Goal: Task Accomplishment & Management: Use online tool/utility

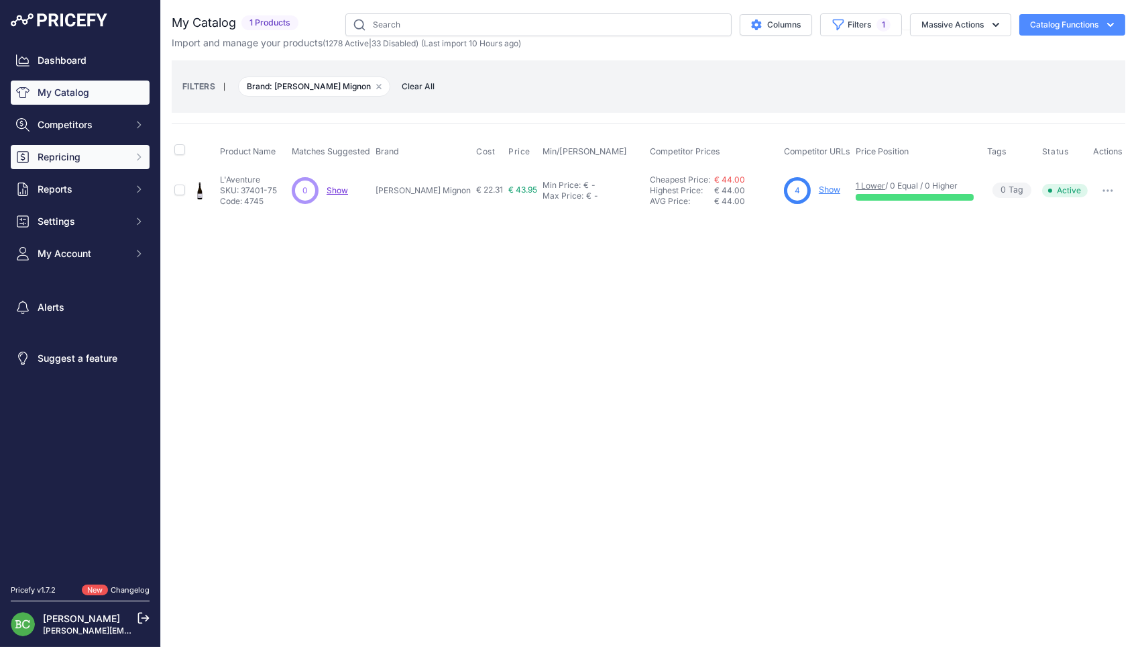
click at [64, 163] on span "Repricing" at bounding box center [82, 156] width 88 height 13
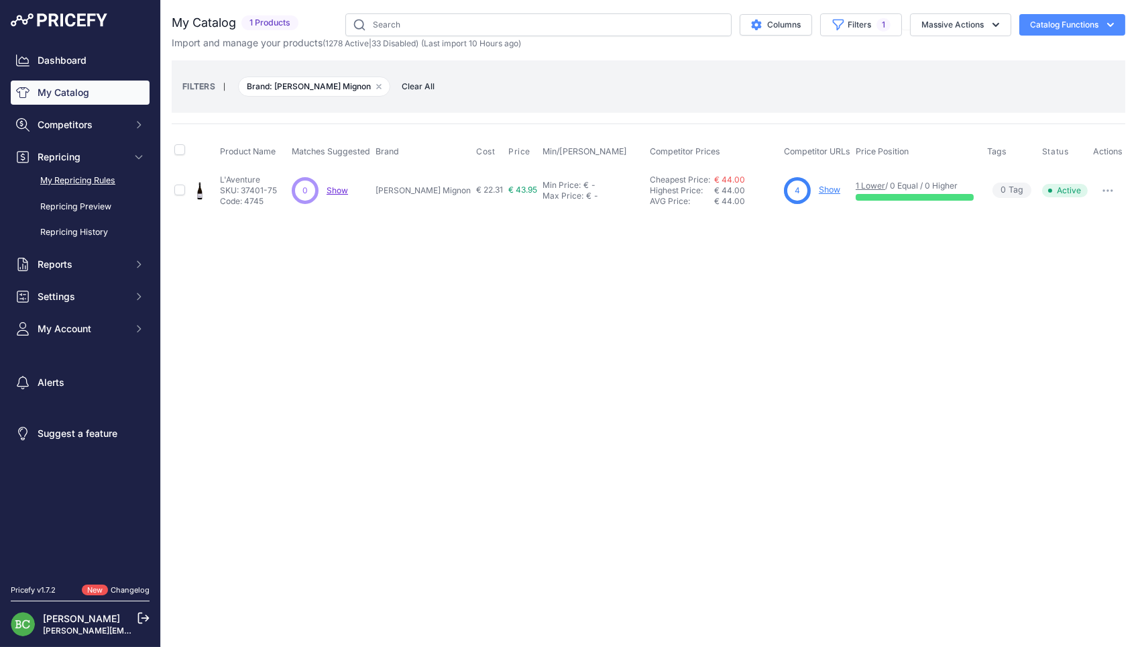
click at [77, 184] on link "My Repricing Rules" at bounding box center [80, 180] width 139 height 23
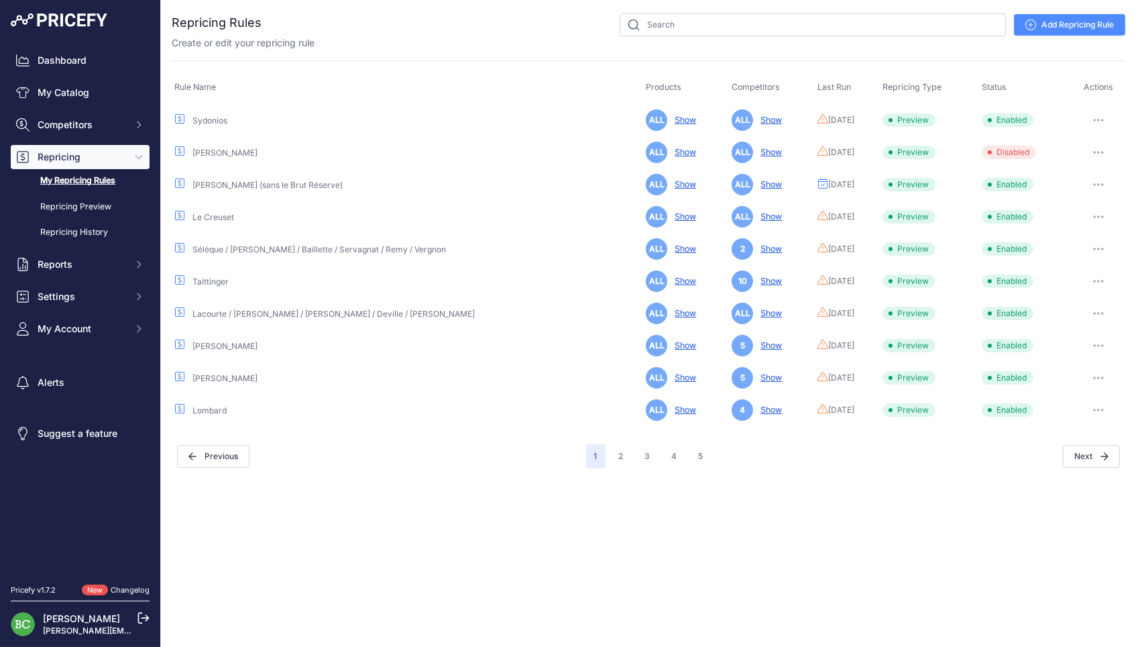
click at [1098, 115] on button "button" at bounding box center [1099, 120] width 27 height 19
click at [1066, 164] on button "Run Preview" at bounding box center [1080, 169] width 86 height 21
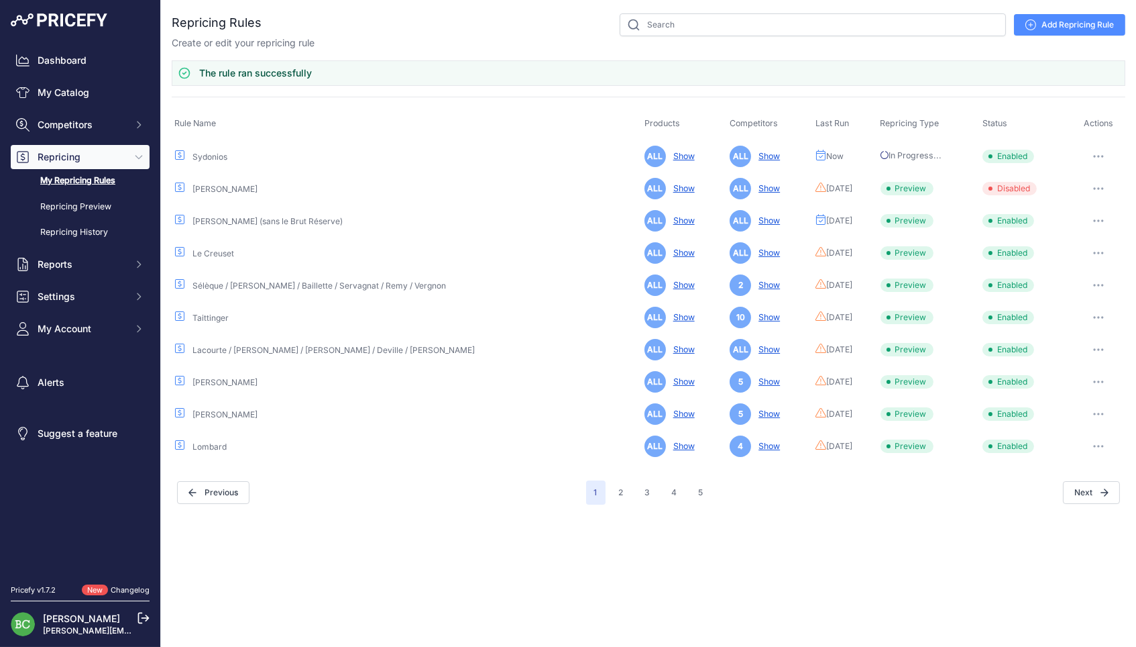
click at [1097, 252] on icon "button" at bounding box center [1099, 253] width 11 height 3
click at [0, 0] on button "Run Preview" at bounding box center [0, 0] width 0 height 0
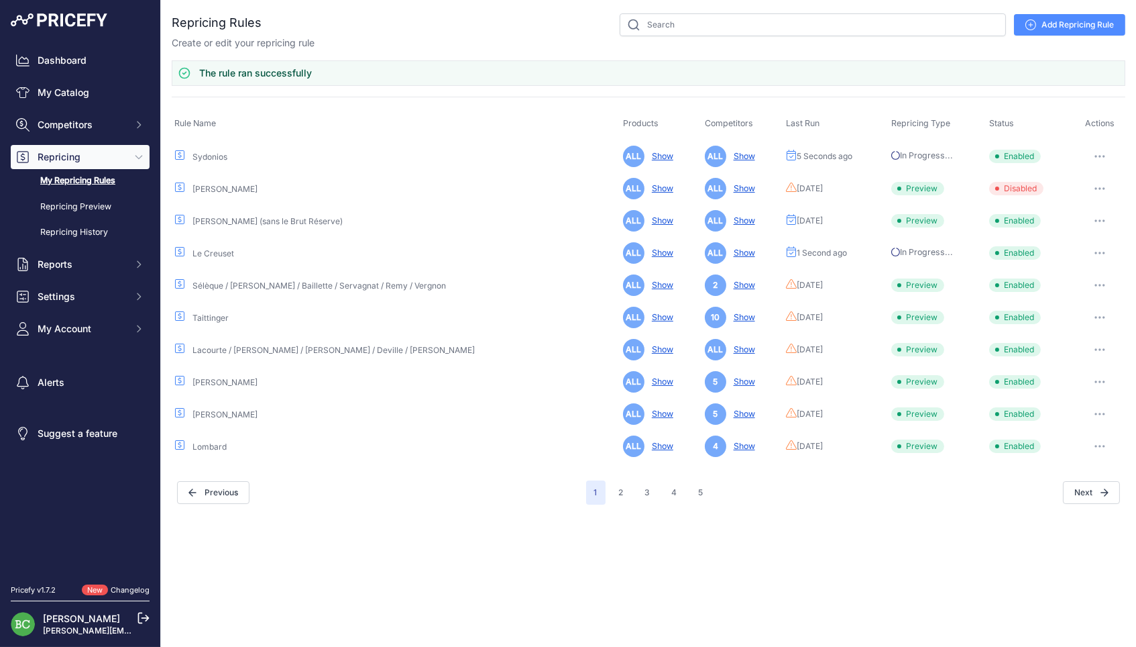
drag, startPoint x: 1097, startPoint y: 282, endPoint x: 1045, endPoint y: 297, distance: 53.5
click at [1100, 284] on icon "button" at bounding box center [1100, 284] width 1 height 1
click at [0, 0] on button "Run Preview" at bounding box center [0, 0] width 0 height 0
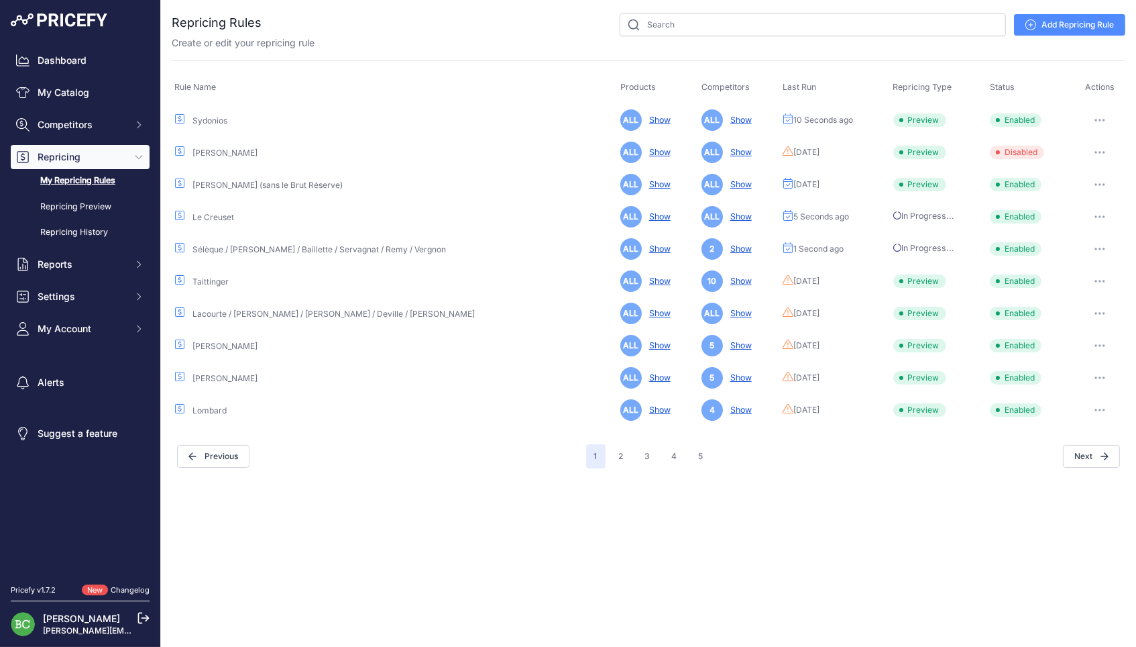
click at [1098, 274] on button "button" at bounding box center [1100, 281] width 27 height 19
click at [0, 0] on button "Run Preview" at bounding box center [0, 0] width 0 height 0
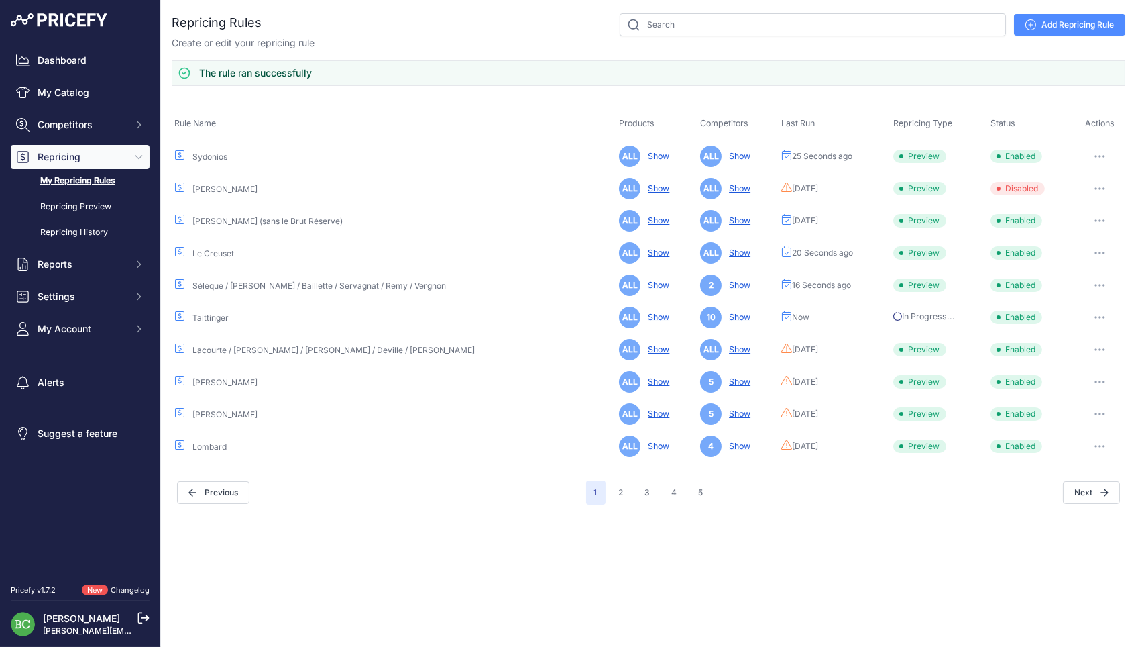
click at [1097, 348] on icon "button" at bounding box center [1100, 349] width 11 height 3
click at [0, 0] on button "Run Preview" at bounding box center [0, 0] width 0 height 0
click at [1098, 377] on button "button" at bounding box center [1100, 381] width 27 height 19
click at [0, 0] on button "Run Preview" at bounding box center [0, 0] width 0 height 0
click at [1103, 413] on icon "button" at bounding box center [1100, 414] width 11 height 3
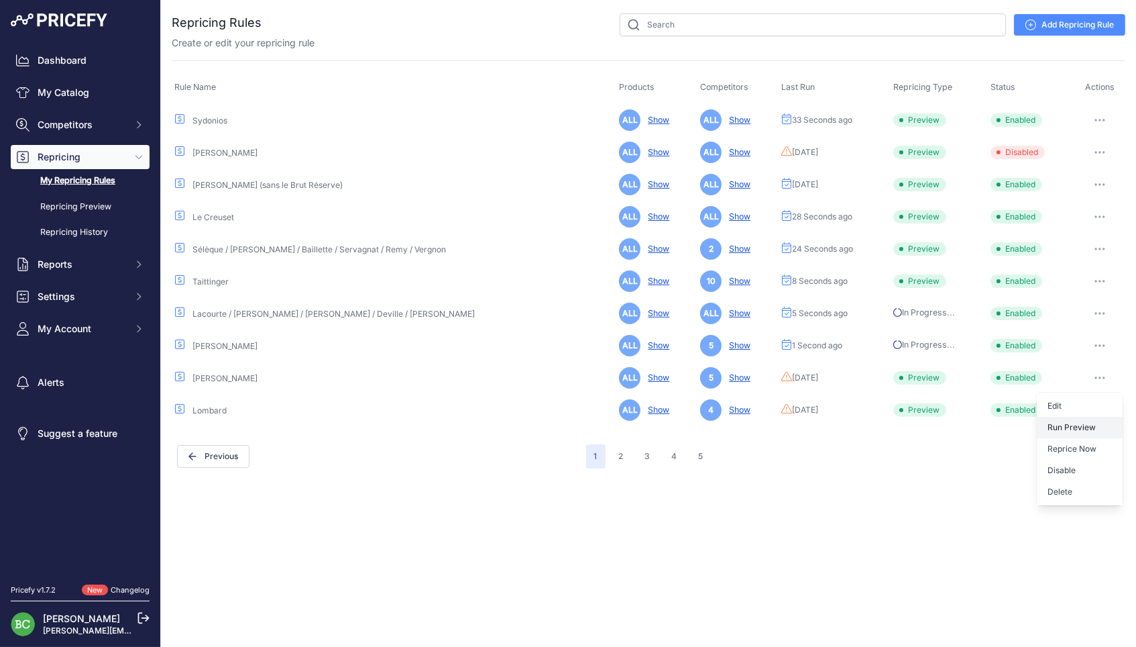
click at [0, 0] on button "Run Preview" at bounding box center [0, 0] width 0 height 0
click at [1100, 409] on icon "button" at bounding box center [1100, 409] width 1 height 1
click at [0, 0] on button "Run Preview" at bounding box center [0, 0] width 0 height 0
click at [619, 454] on button "2" at bounding box center [621, 456] width 21 height 24
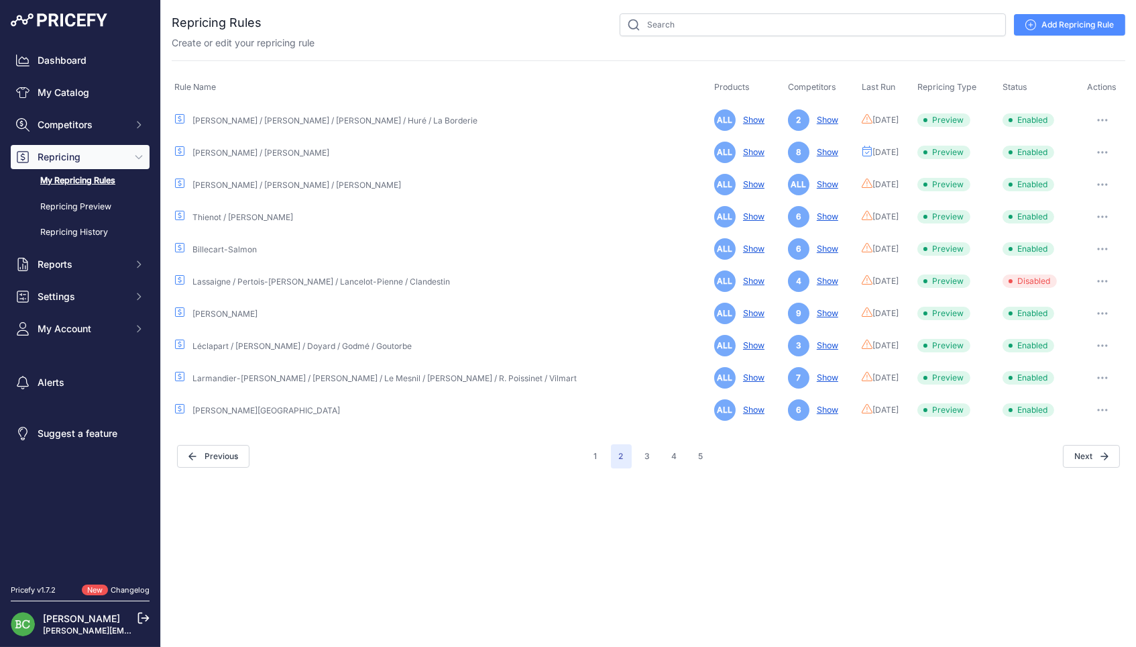
click at [1106, 117] on button "button" at bounding box center [1103, 120] width 27 height 19
click at [1069, 164] on button "Run Preview" at bounding box center [1080, 169] width 86 height 21
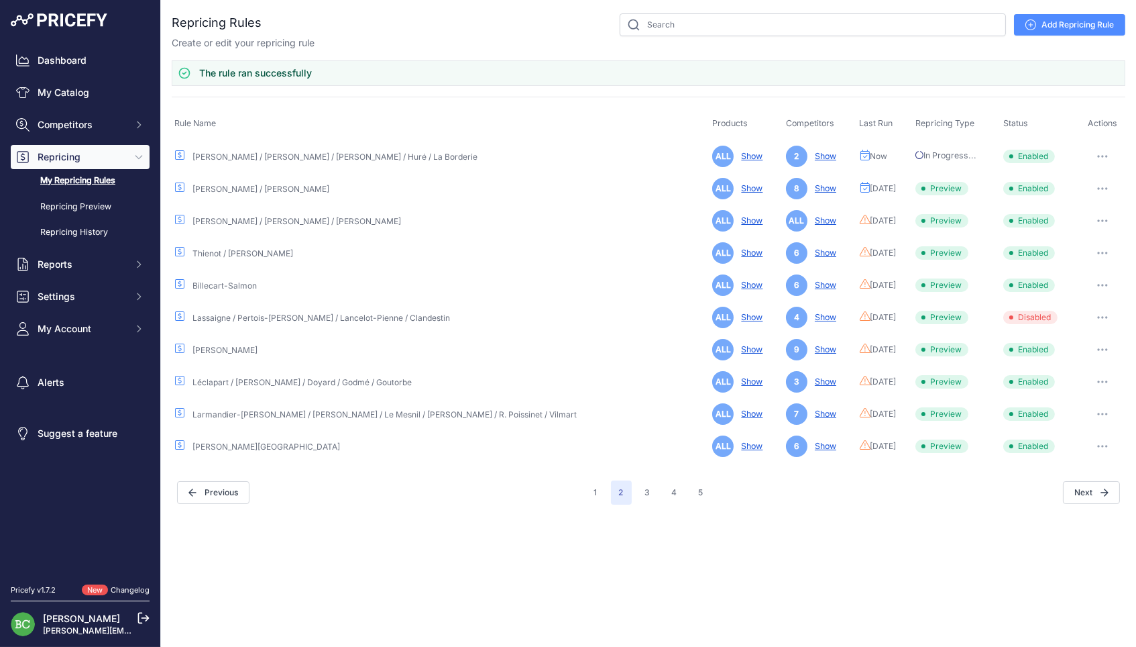
click at [1098, 220] on icon "button" at bounding box center [1098, 220] width 1 height 1
click at [0, 0] on button "Run Preview" at bounding box center [0, 0] width 0 height 0
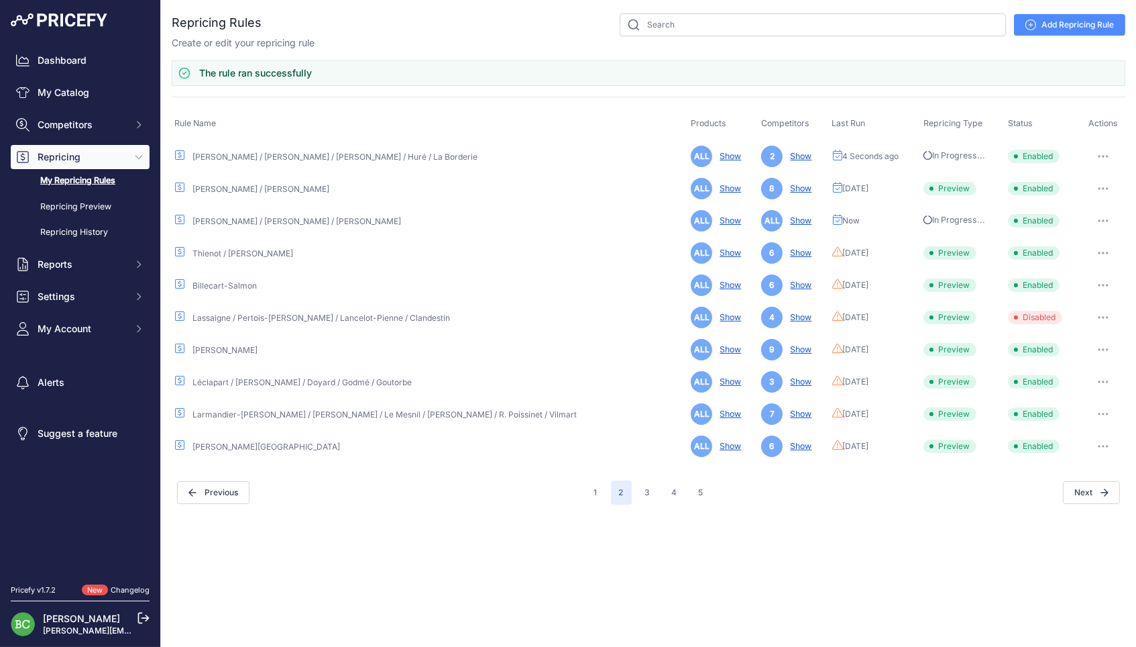
click at [1099, 252] on icon "button" at bounding box center [1099, 252] width 1 height 1
click at [0, 0] on button "Run Preview" at bounding box center [0, 0] width 0 height 0
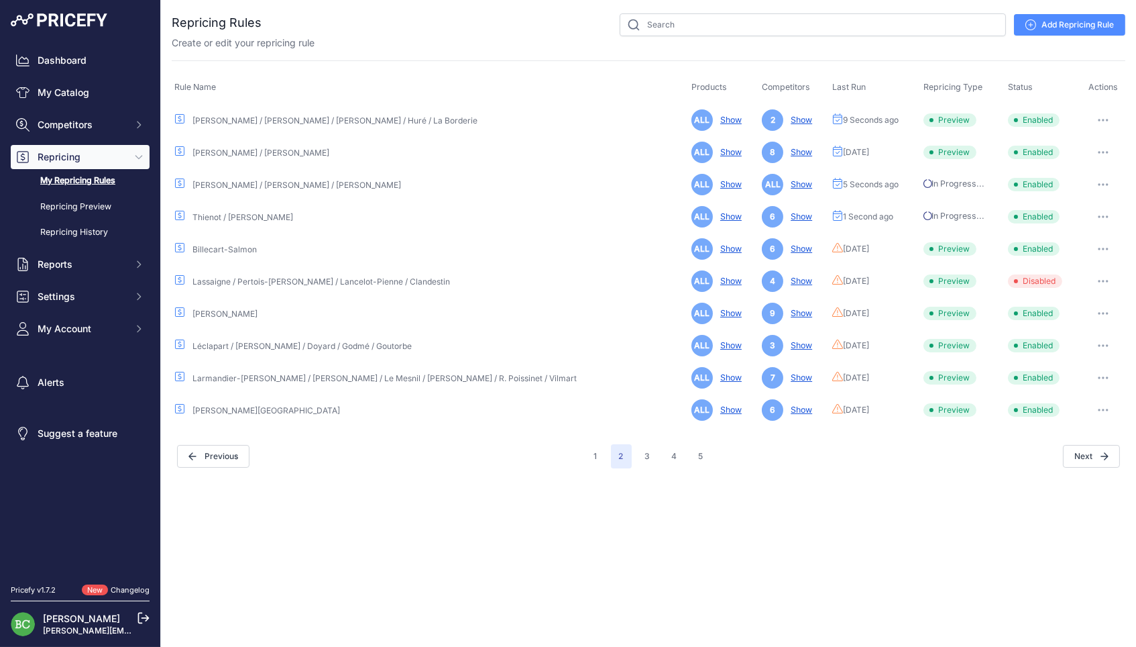
click at [1104, 282] on button "button" at bounding box center [1103, 281] width 27 height 19
click at [1103, 248] on button "button" at bounding box center [1103, 249] width 27 height 19
click at [0, 0] on button "Run Preview" at bounding box center [0, 0] width 0 height 0
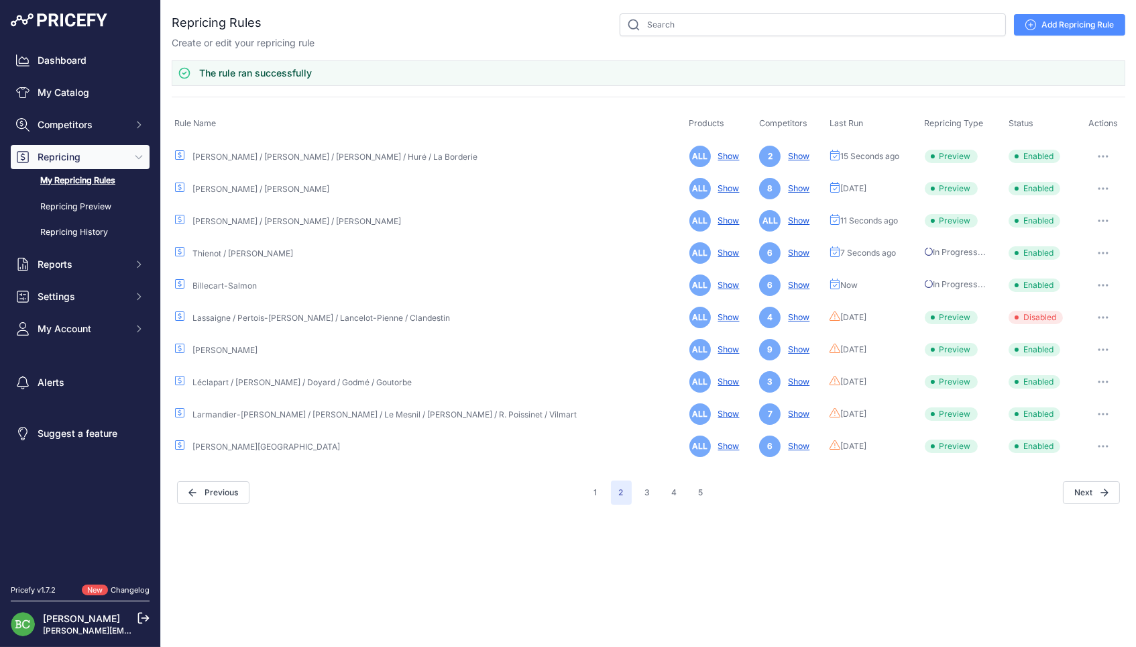
click at [1098, 348] on icon "button" at bounding box center [1103, 349] width 11 height 3
click at [0, 0] on button "Run Preview" at bounding box center [0, 0] width 0 height 0
click at [1100, 380] on icon "button" at bounding box center [1103, 381] width 11 height 3
click at [0, 0] on button "Run Preview" at bounding box center [0, 0] width 0 height 0
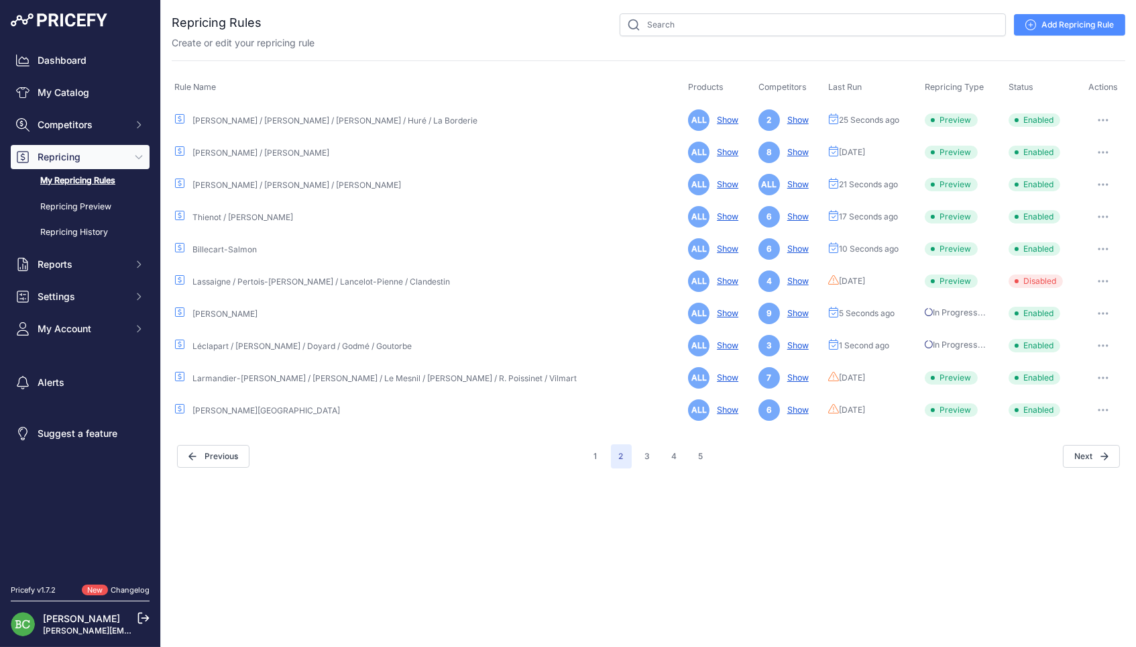
click at [1103, 377] on icon "button" at bounding box center [1103, 377] width 1 height 1
click at [0, 0] on button "Run Preview" at bounding box center [0, 0] width 0 height 0
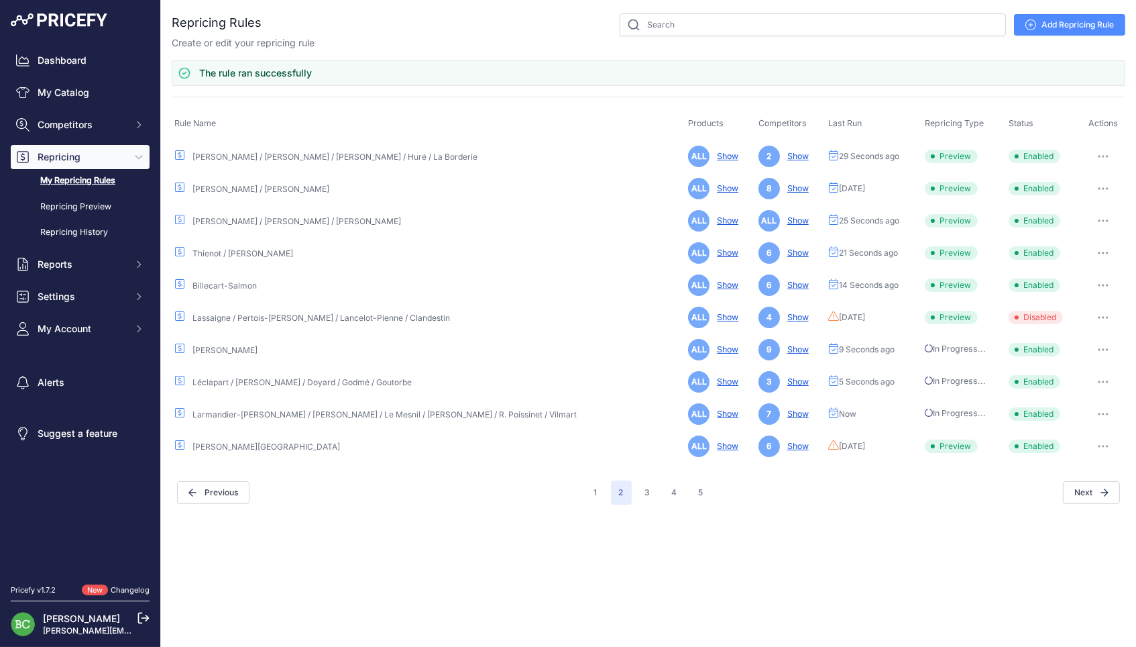
click at [1102, 445] on icon "button" at bounding box center [1103, 446] width 11 height 3
click at [0, 0] on button "Run Preview" at bounding box center [0, 0] width 0 height 0
click at [641, 491] on button "3" at bounding box center [647, 492] width 21 height 24
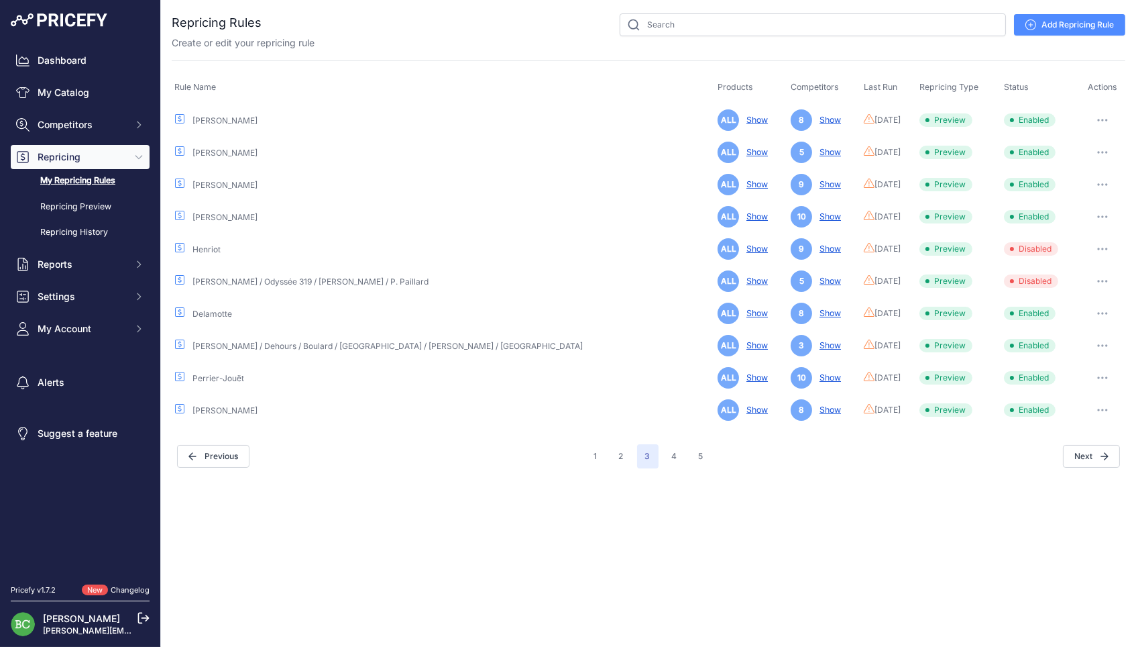
click at [1099, 117] on button "button" at bounding box center [1103, 120] width 27 height 19
click at [1078, 168] on button "Run Preview" at bounding box center [1080, 169] width 86 height 21
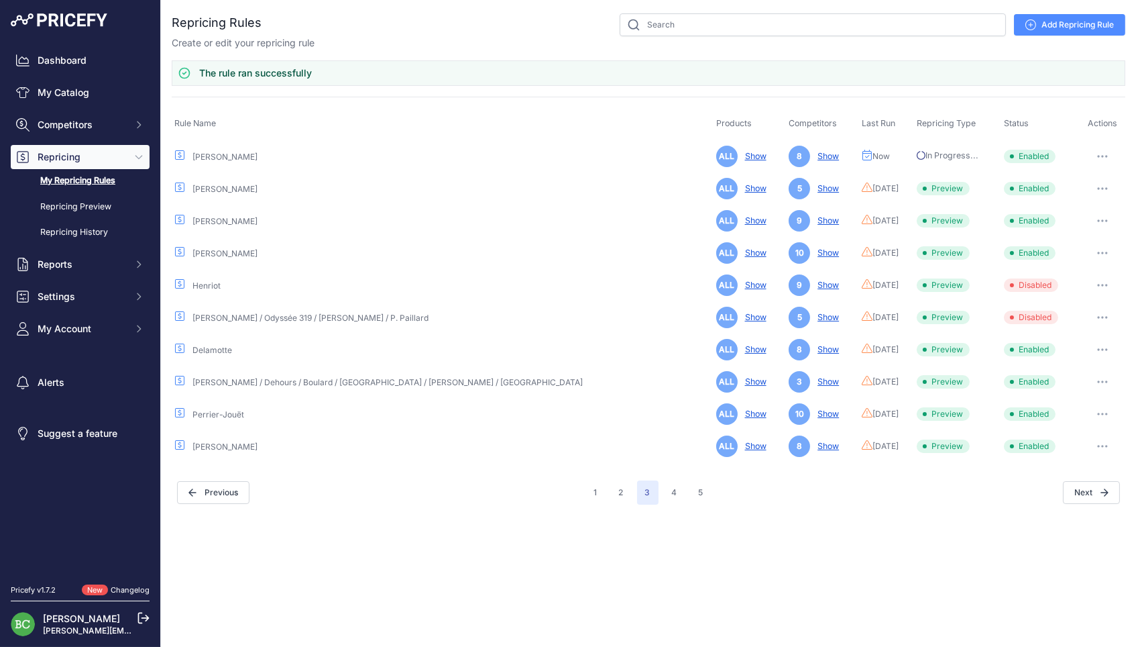
click at [1099, 187] on icon "button" at bounding box center [1103, 188] width 11 height 3
click at [1071, 231] on button "Run Preview" at bounding box center [1080, 237] width 86 height 21
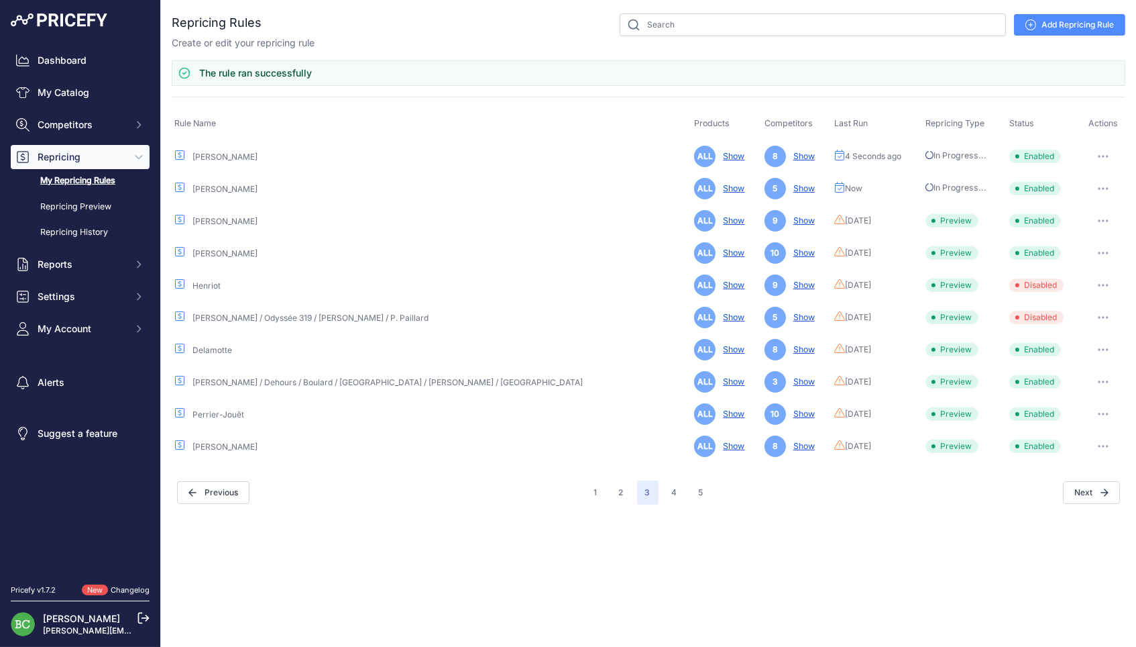
click at [1098, 219] on icon "button" at bounding box center [1103, 220] width 11 height 3
click at [0, 0] on button "Run Preview" at bounding box center [0, 0] width 0 height 0
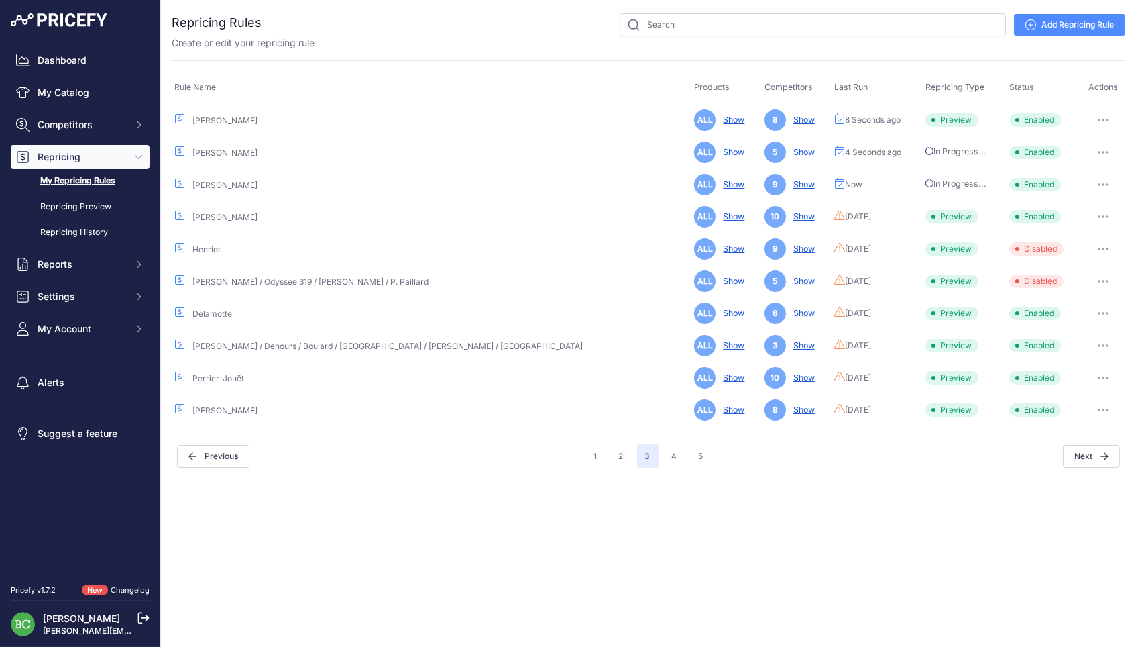
click at [1098, 215] on icon "button" at bounding box center [1103, 216] width 11 height 3
click at [0, 0] on button "Run Preview" at bounding box center [0, 0] width 0 height 0
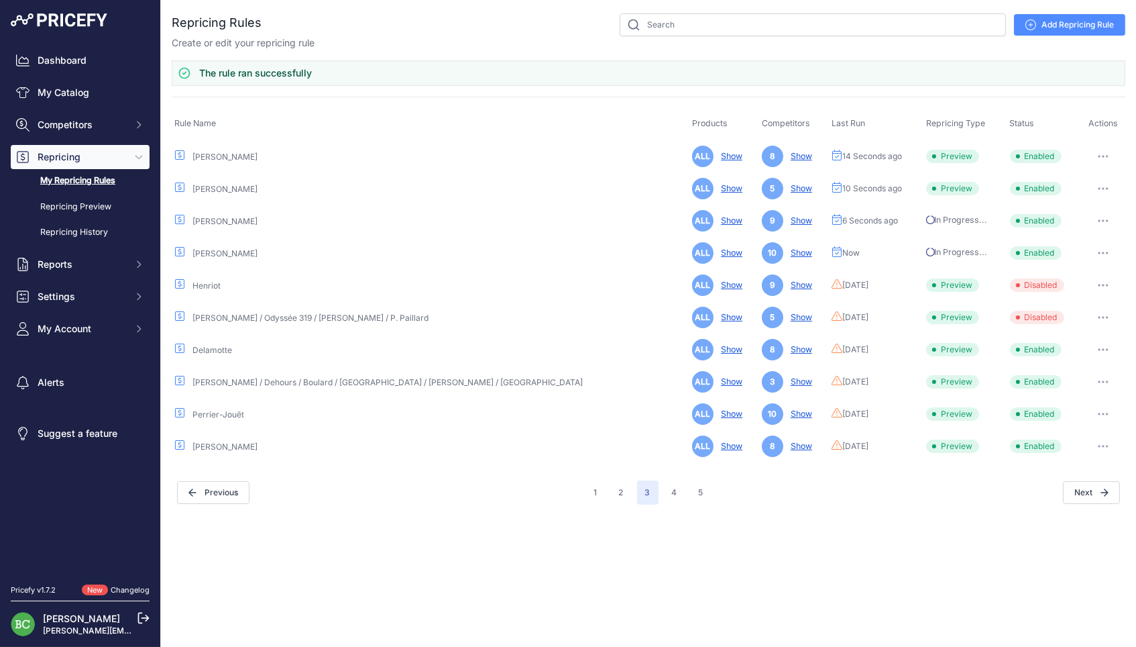
click at [1101, 348] on icon "button" at bounding box center [1103, 349] width 11 height 3
click at [0, 0] on button "Run Preview" at bounding box center [0, 0] width 0 height 0
click at [1098, 380] on icon "button" at bounding box center [1103, 381] width 11 height 3
click at [0, 0] on button "Run Preview" at bounding box center [0, 0] width 0 height 0
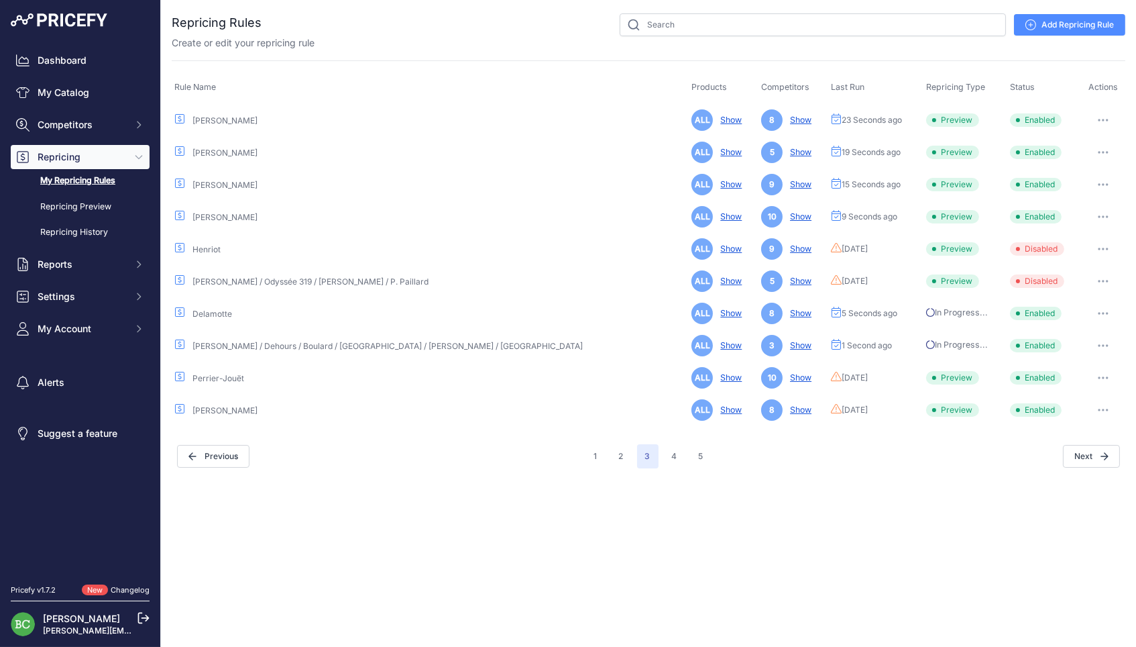
click at [1101, 376] on icon "button" at bounding box center [1103, 377] width 11 height 3
click at [0, 0] on button "Run Preview" at bounding box center [0, 0] width 0 height 0
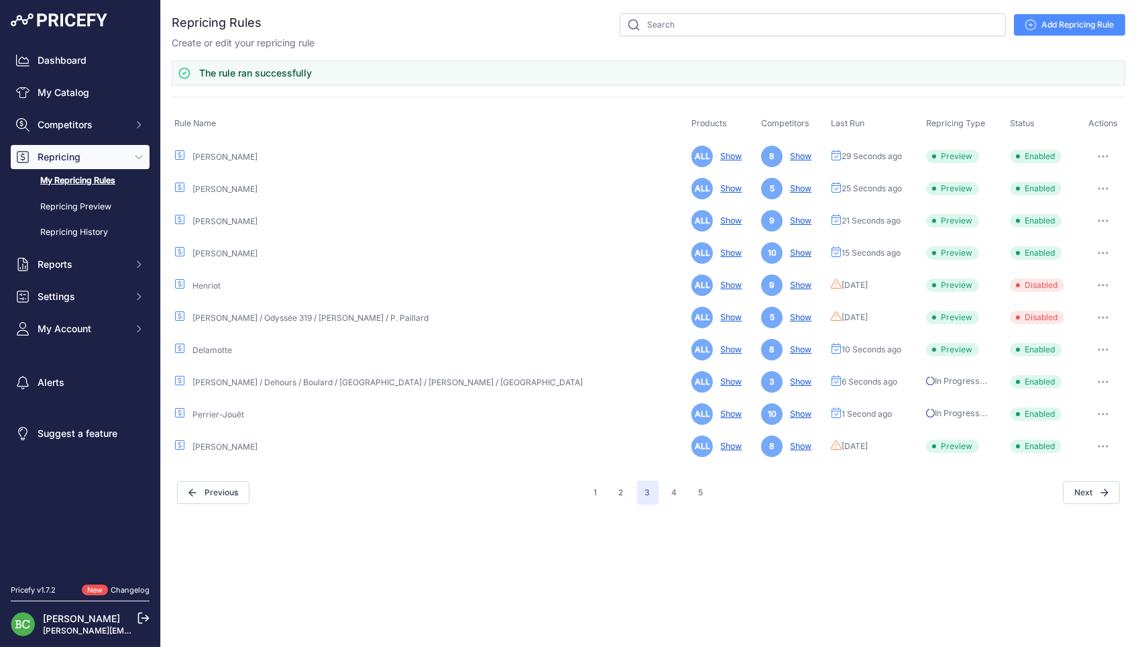
click at [1097, 439] on button "button" at bounding box center [1103, 446] width 27 height 19
click at [0, 0] on button "Run Preview" at bounding box center [0, 0] width 0 height 0
click at [674, 494] on button "4" at bounding box center [674, 492] width 21 height 24
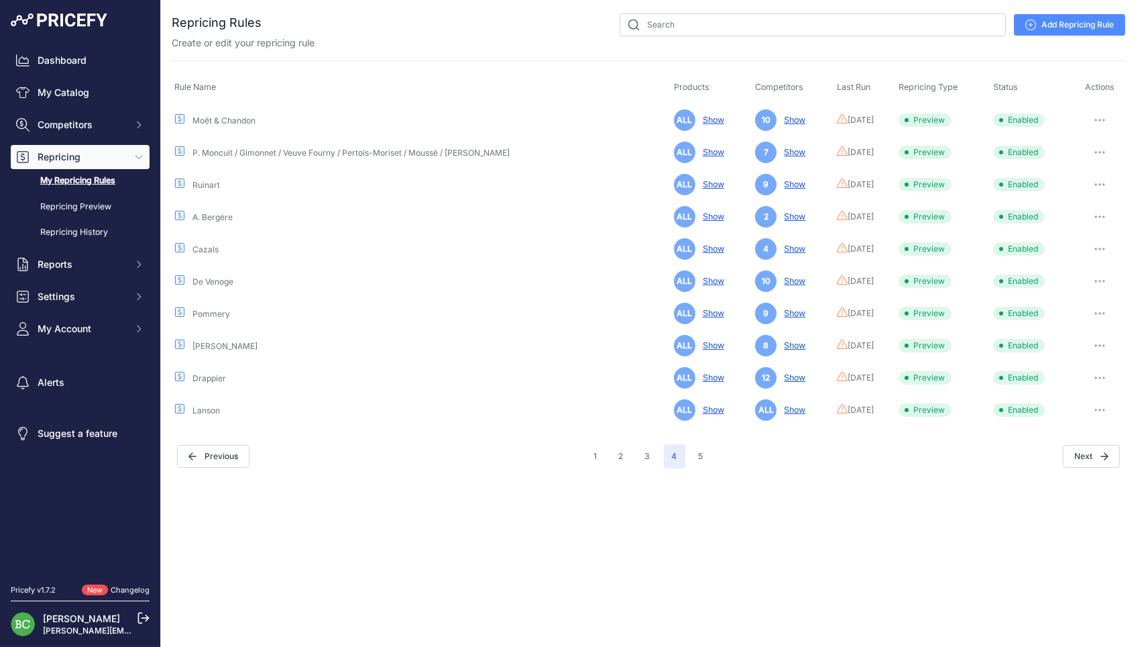
click at [1103, 119] on icon "button" at bounding box center [1100, 120] width 11 height 3
click at [1073, 163] on button "Run Preview" at bounding box center [1080, 169] width 86 height 21
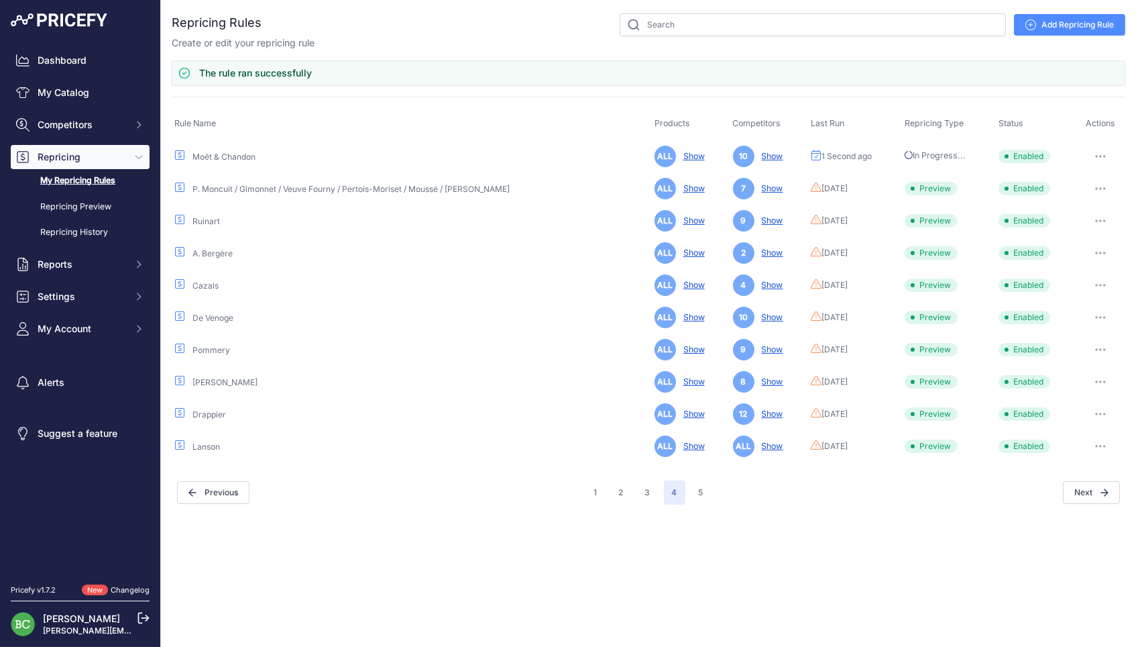
click at [1104, 187] on icon "button" at bounding box center [1101, 188] width 11 height 3
click at [1054, 234] on button "Run Preview" at bounding box center [1080, 237] width 86 height 21
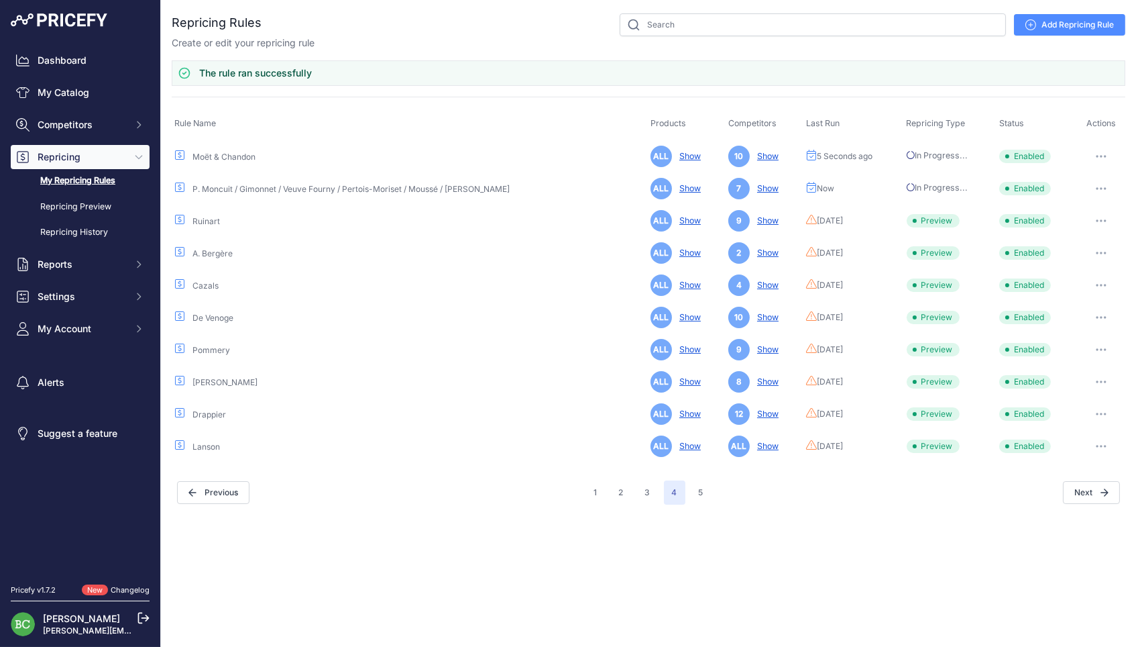
click at [1098, 219] on icon "button" at bounding box center [1101, 220] width 11 height 3
click at [0, 0] on button "Run Preview" at bounding box center [0, 0] width 0 height 0
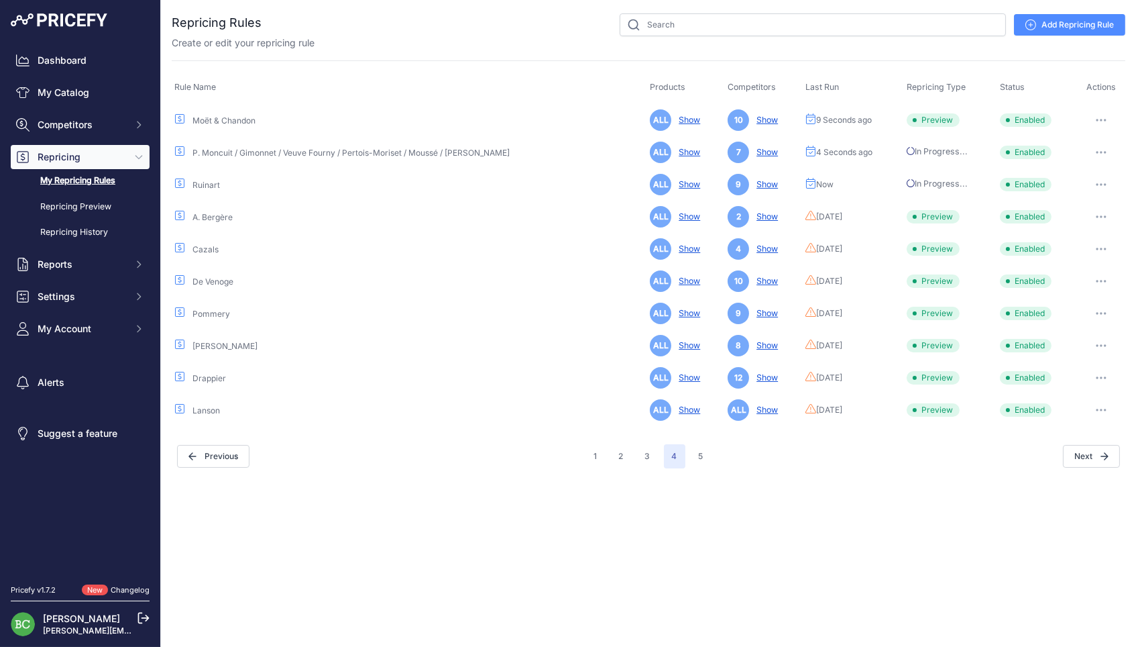
click at [1102, 215] on icon "button" at bounding box center [1101, 216] width 11 height 3
click at [0, 0] on button "Run Preview" at bounding box center [0, 0] width 0 height 0
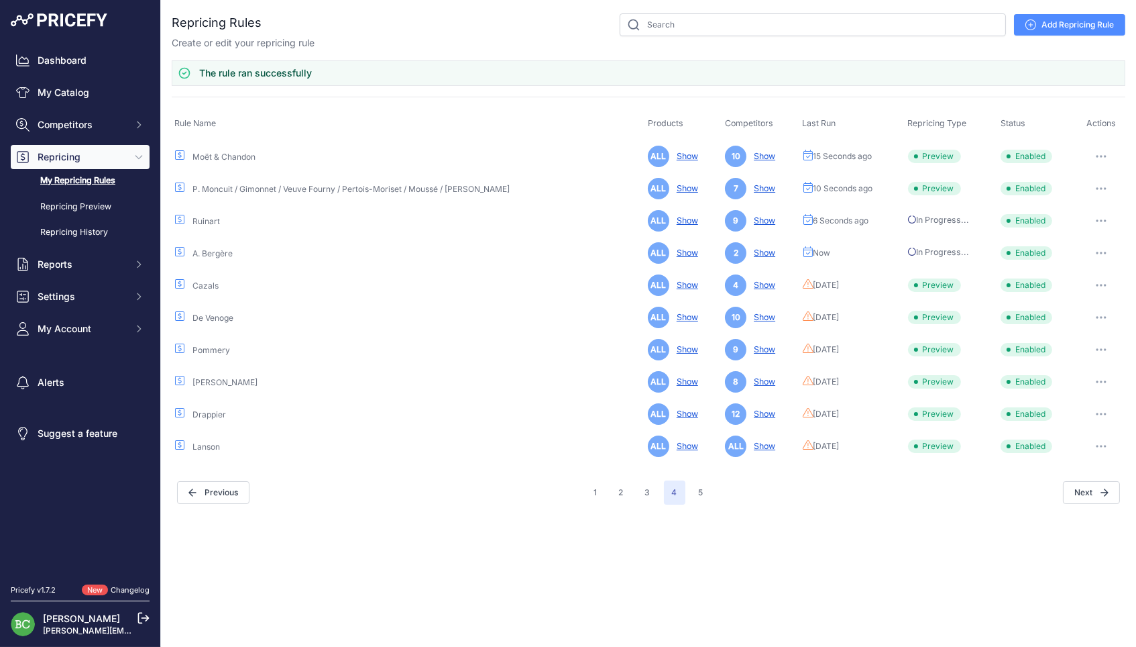
click at [1096, 284] on icon "button" at bounding box center [1101, 285] width 11 height 3
click at [0, 0] on button "Run Preview" at bounding box center [0, 0] width 0 height 0
click at [1105, 316] on icon "button" at bounding box center [1101, 317] width 11 height 3
click at [0, 0] on button "Run Preview" at bounding box center [0, 0] width 0 height 0
click at [1101, 349] on icon "button" at bounding box center [1101, 349] width 1 height 1
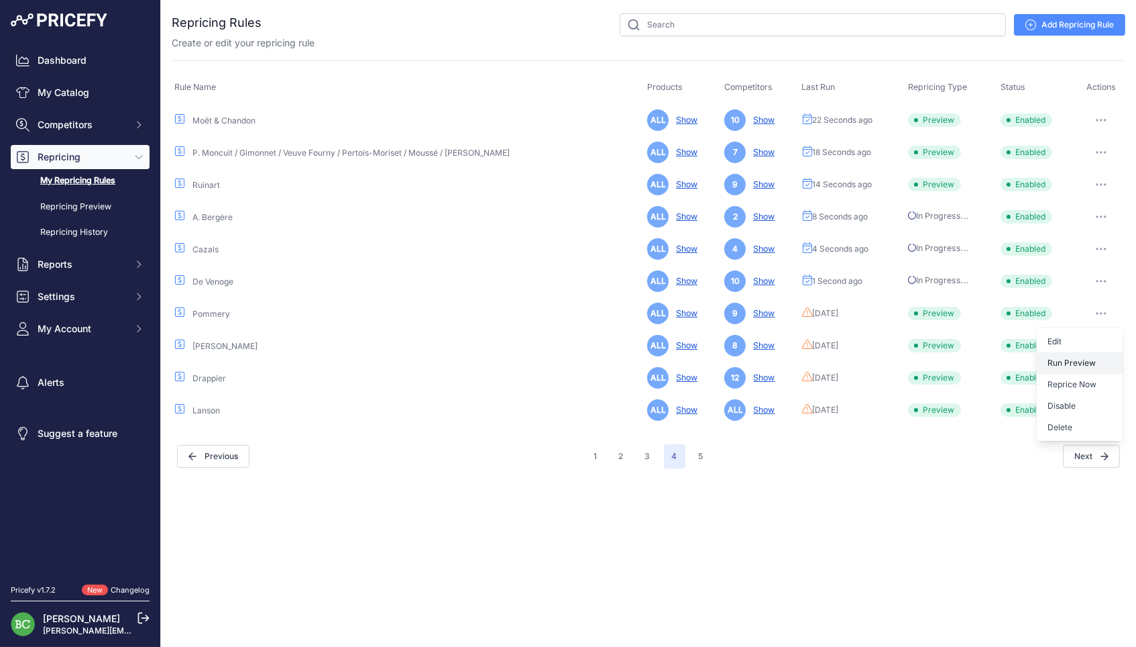
drag, startPoint x: 1071, startPoint y: 392, endPoint x: 1077, endPoint y: 354, distance: 38.6
click at [1077, 354] on div "Edit Run Preview Reprice Now Disable [GEOGRAPHIC_DATA]" at bounding box center [1080, 384] width 86 height 113
click at [1094, 315] on button "button" at bounding box center [1101, 313] width 27 height 19
click at [0, 0] on button "Run Preview" at bounding box center [0, 0] width 0 height 0
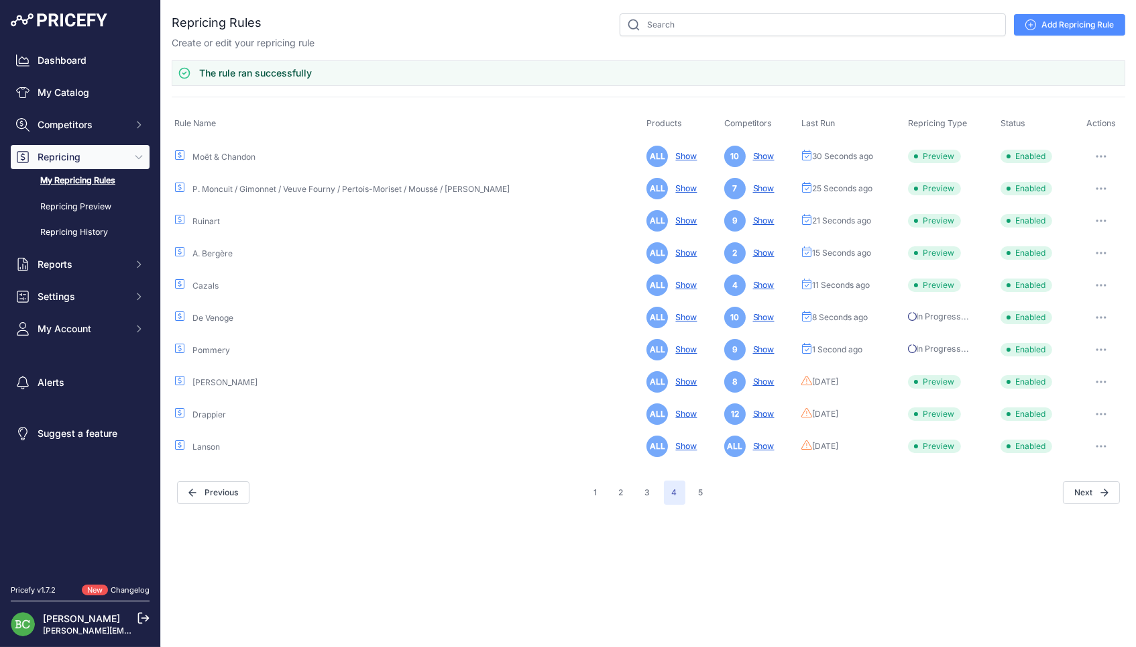
click at [1101, 381] on icon "button" at bounding box center [1101, 381] width 1 height 1
click at [0, 0] on button "Run Preview" at bounding box center [0, 0] width 0 height 0
click at [1100, 413] on icon "button" at bounding box center [1101, 414] width 11 height 3
click at [0, 0] on button "Run Preview" at bounding box center [0, 0] width 0 height 0
drag, startPoint x: 1101, startPoint y: 441, endPoint x: 1092, endPoint y: 439, distance: 9.0
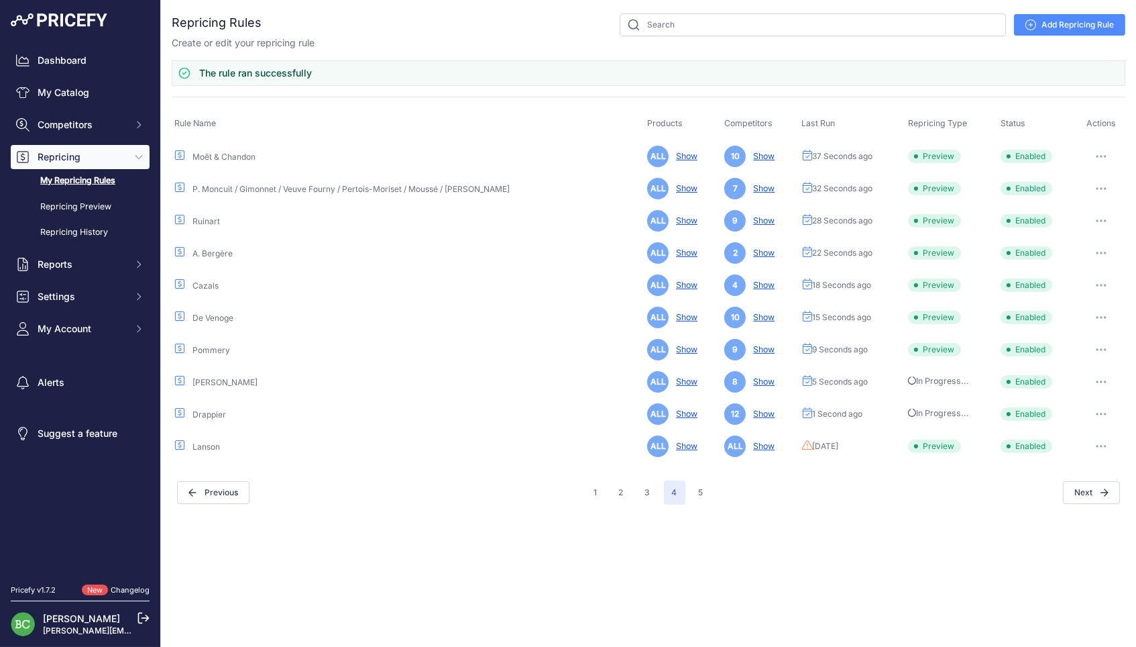
click at [1100, 445] on icon "button" at bounding box center [1101, 446] width 11 height 3
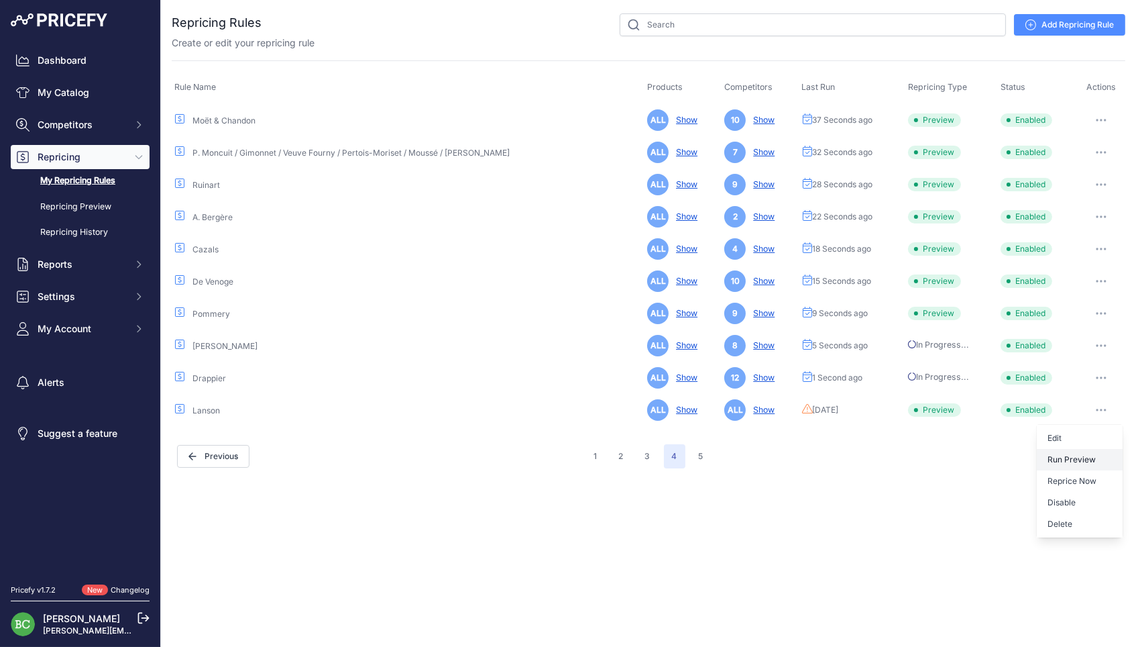
click at [0, 0] on button "Run Preview" at bounding box center [0, 0] width 0 height 0
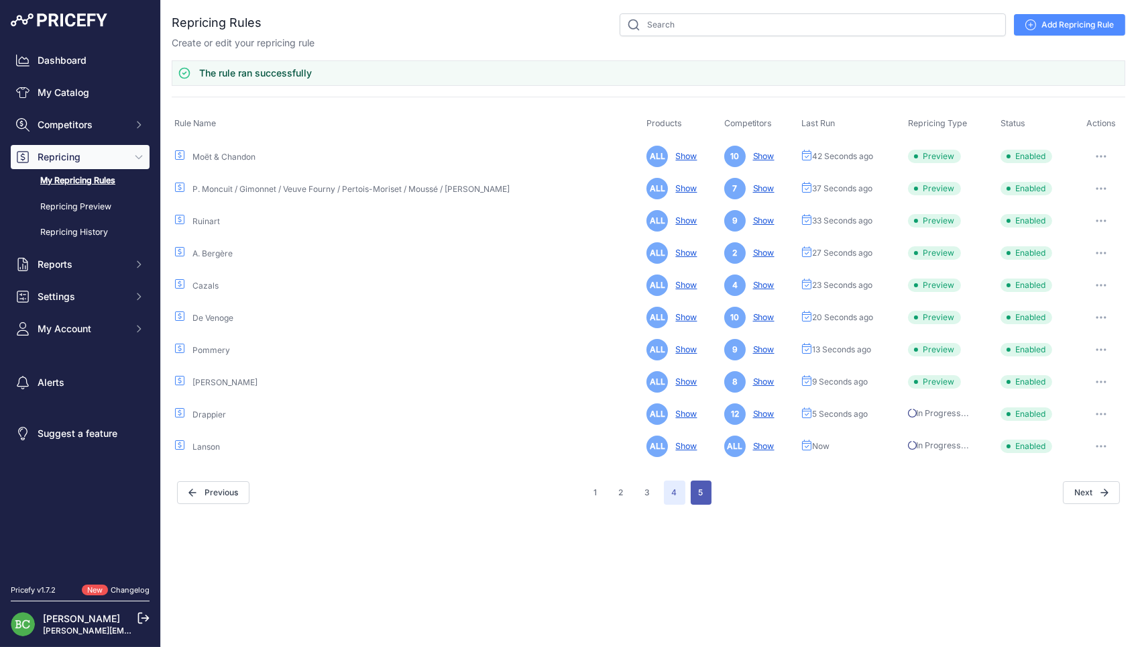
click at [704, 482] on button "5" at bounding box center [701, 492] width 21 height 24
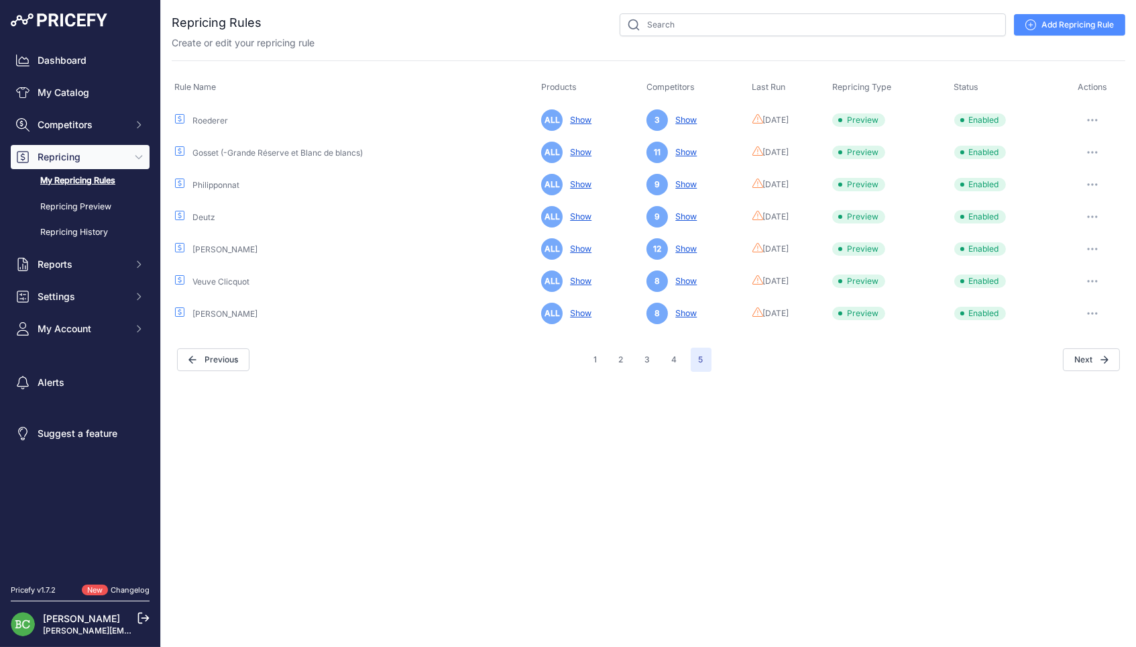
click at [1092, 119] on icon "button" at bounding box center [1093, 120] width 11 height 3
click at [1067, 166] on button "Run Preview" at bounding box center [1080, 169] width 86 height 21
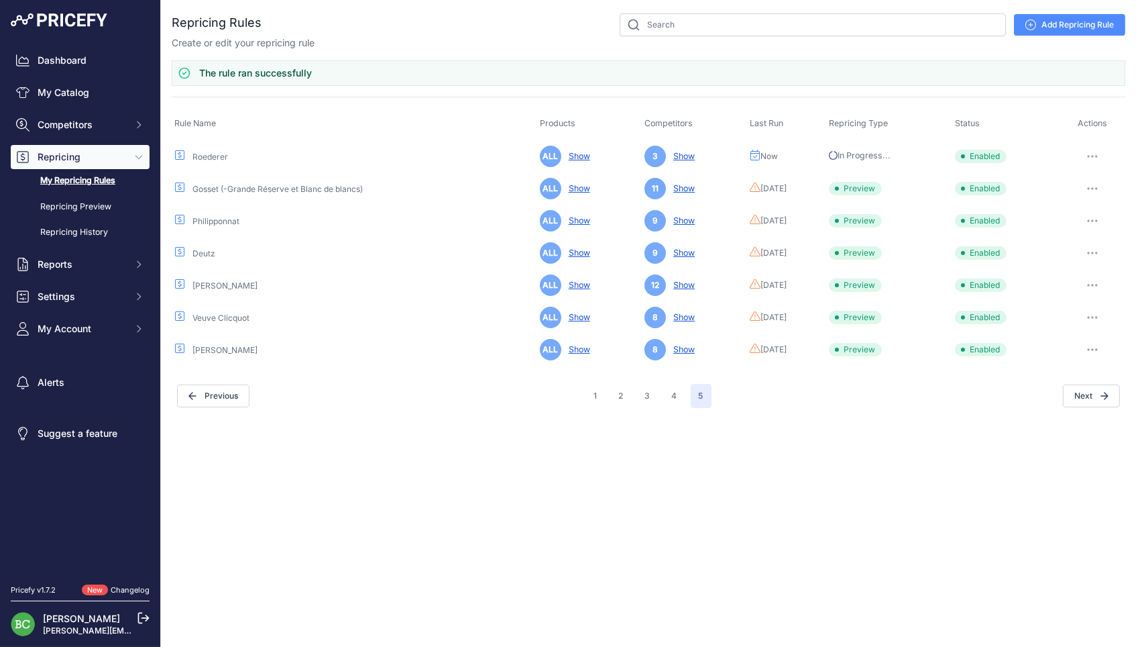
click at [1092, 187] on icon "button" at bounding box center [1093, 188] width 11 height 3
click at [1061, 230] on button "Run Preview" at bounding box center [1080, 237] width 86 height 21
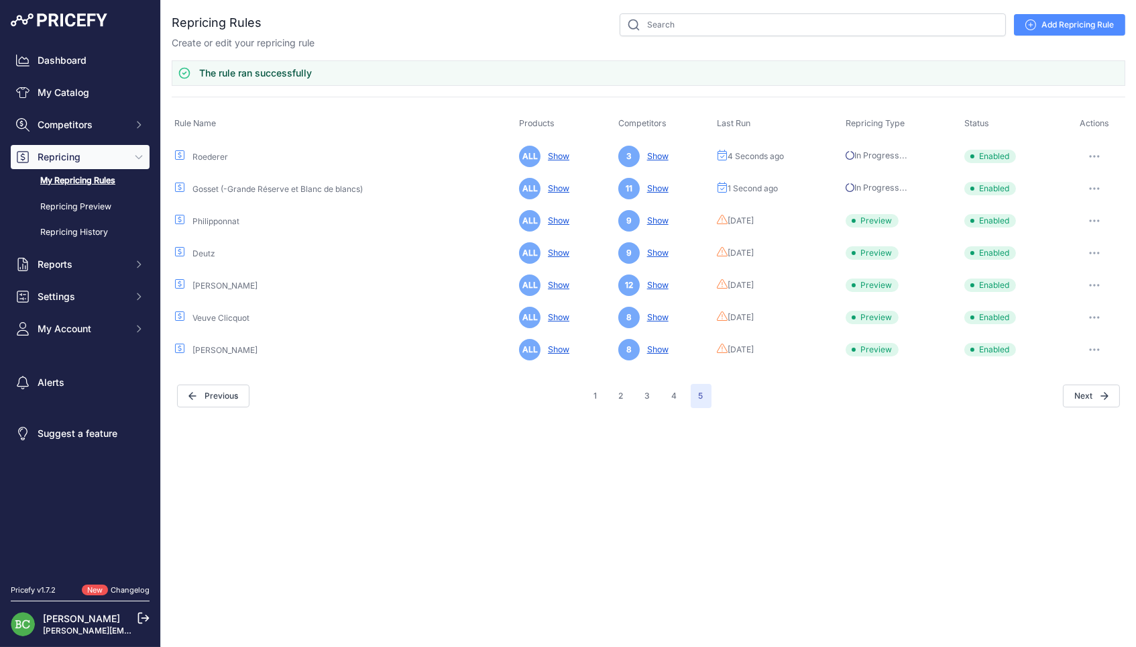
click at [1096, 217] on button "button" at bounding box center [1094, 220] width 27 height 19
click at [0, 0] on button "Run Preview" at bounding box center [0, 0] width 0 height 0
drag, startPoint x: 1098, startPoint y: 252, endPoint x: 1070, endPoint y: 256, distance: 27.8
click at [1098, 252] on icon "button" at bounding box center [1095, 253] width 11 height 3
click at [0, 0] on button "Run Preview" at bounding box center [0, 0] width 0 height 0
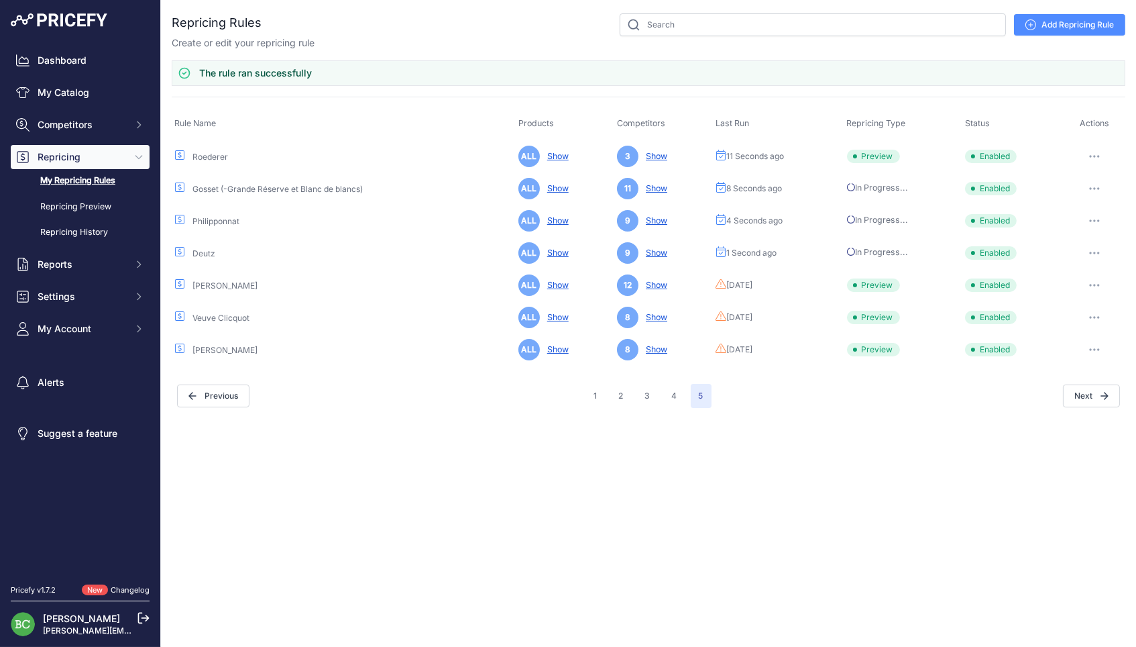
click at [1094, 279] on button "button" at bounding box center [1094, 285] width 27 height 19
click at [0, 0] on button "Run Preview" at bounding box center [0, 0] width 0 height 0
click at [1092, 317] on icon "button" at bounding box center [1090, 317] width 1 height 1
click at [0, 0] on button "Run Preview" at bounding box center [0, 0] width 0 height 0
click at [1099, 343] on button "button" at bounding box center [1094, 349] width 27 height 19
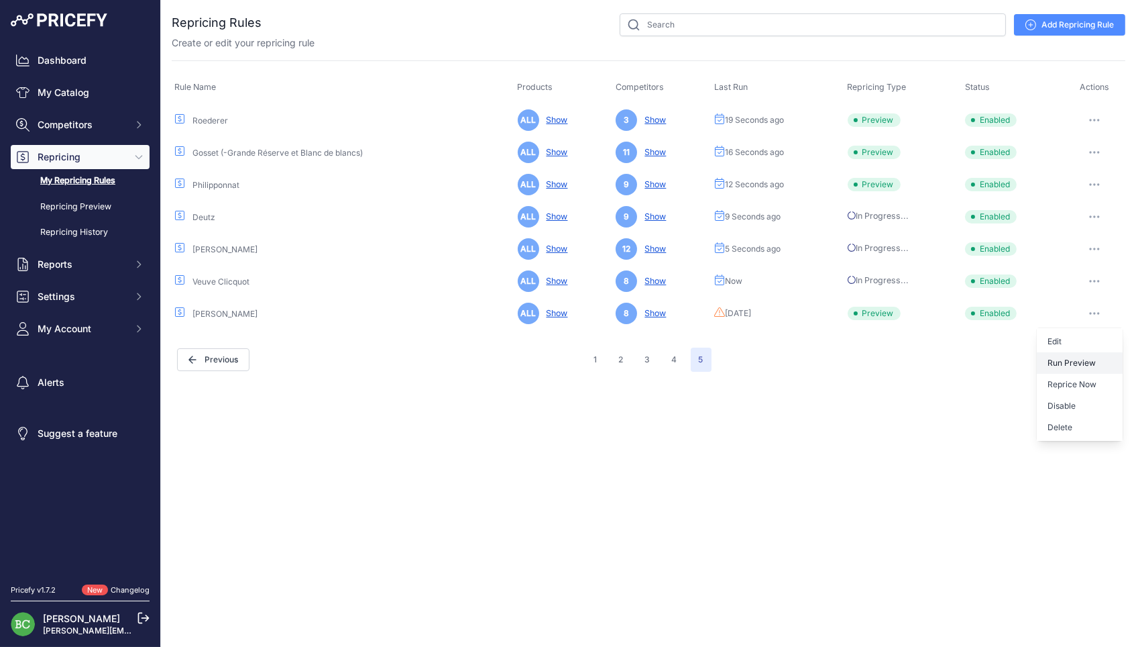
click at [1069, 392] on div "Edit Run Preview Reprice Now Disable [GEOGRAPHIC_DATA]" at bounding box center [1080, 384] width 86 height 113
click at [1095, 308] on button "button" at bounding box center [1094, 313] width 27 height 19
click at [0, 0] on button "Run Preview" at bounding box center [0, 0] width 0 height 0
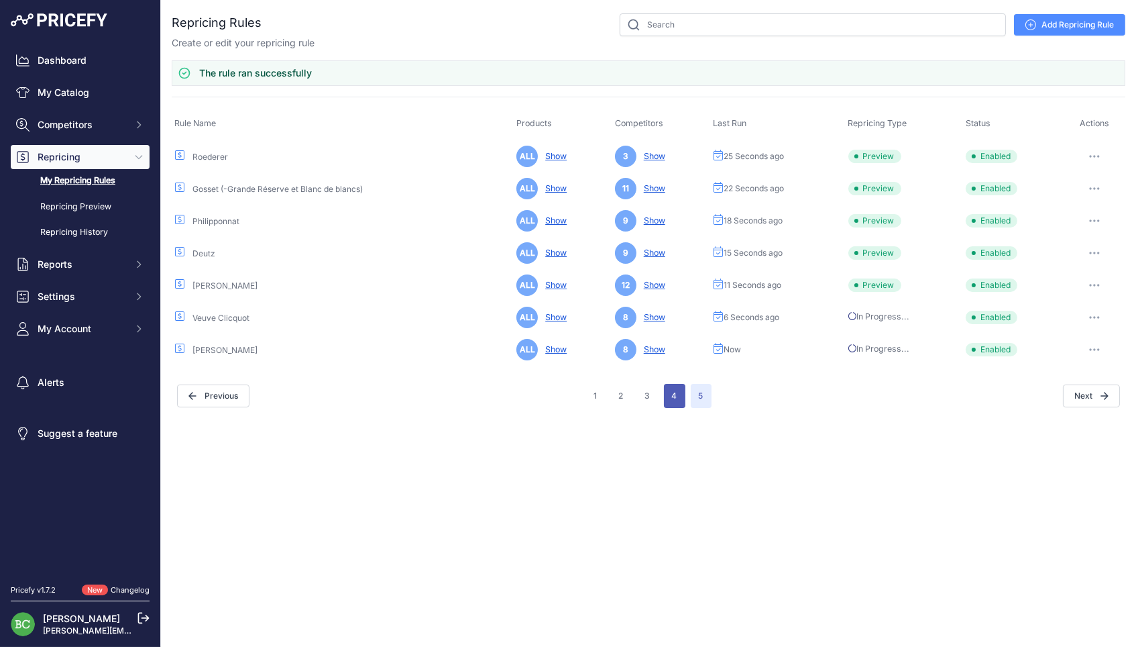
click at [677, 392] on button "4" at bounding box center [674, 396] width 21 height 24
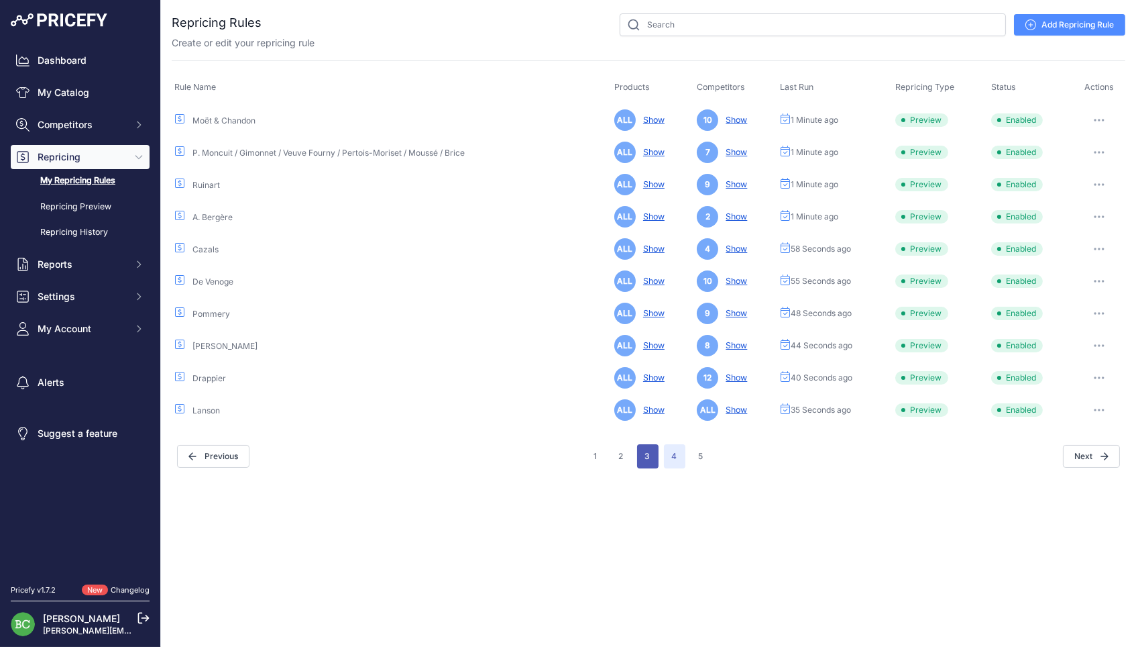
click at [643, 450] on button "3" at bounding box center [647, 456] width 21 height 24
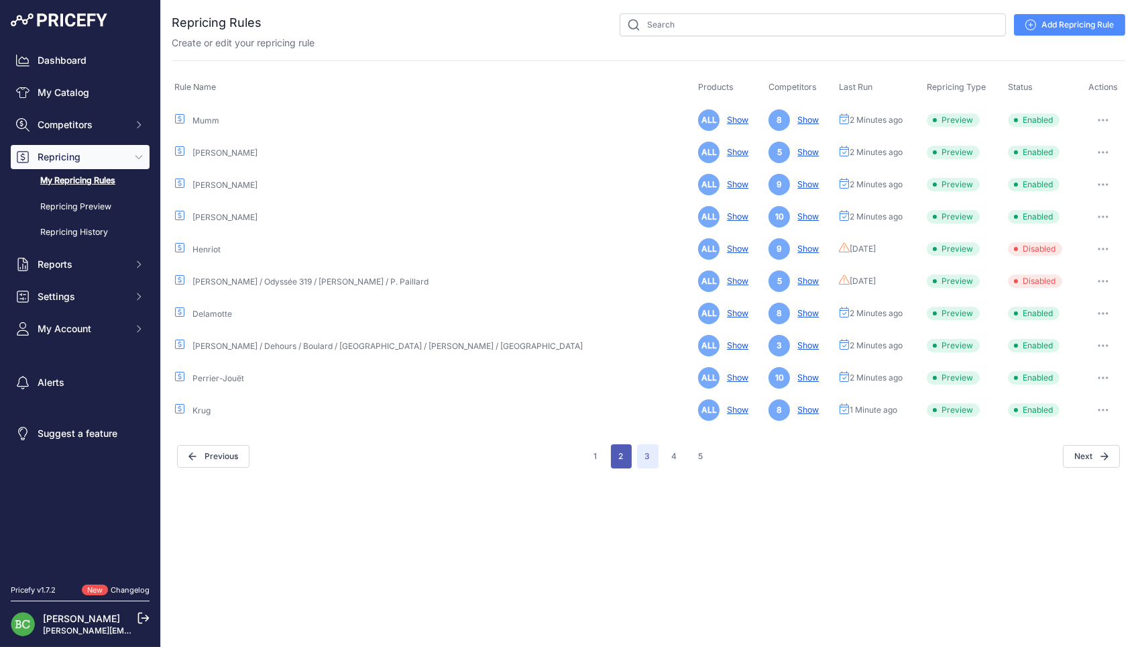
click at [628, 454] on button "2" at bounding box center [621, 456] width 21 height 24
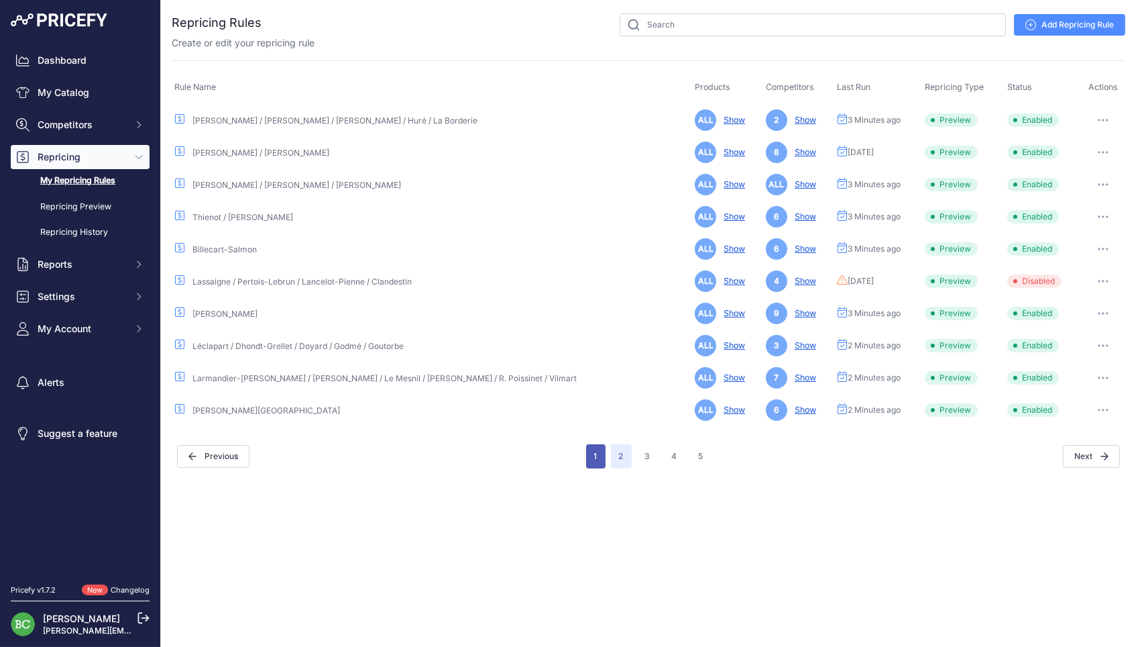
click at [600, 457] on button "1" at bounding box center [595, 456] width 19 height 24
